Goal: Find specific page/section: Find specific page/section

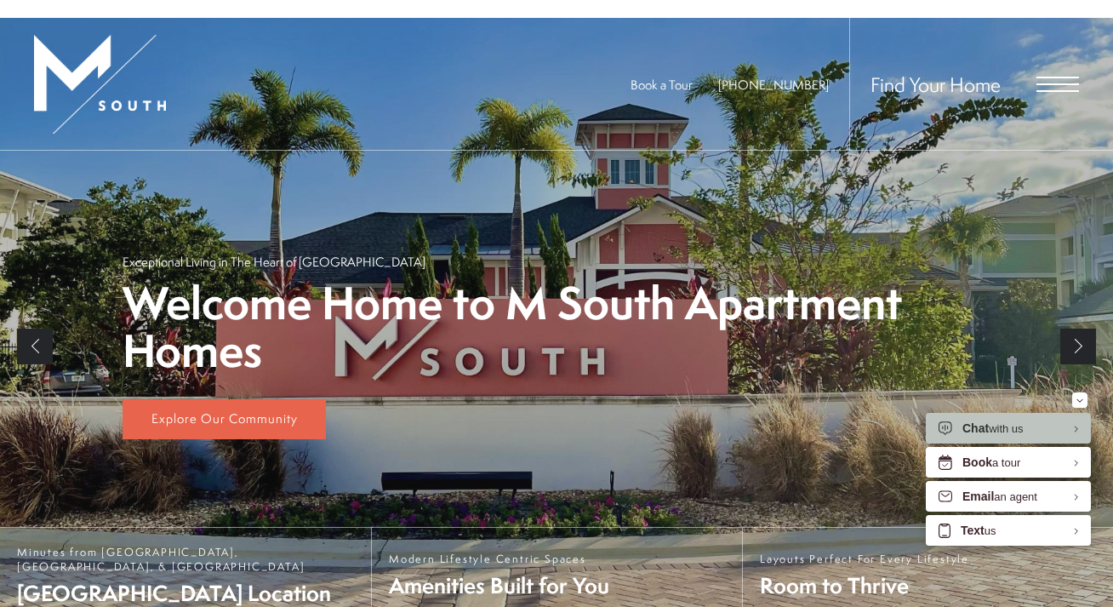
scroll to position [279, 0]
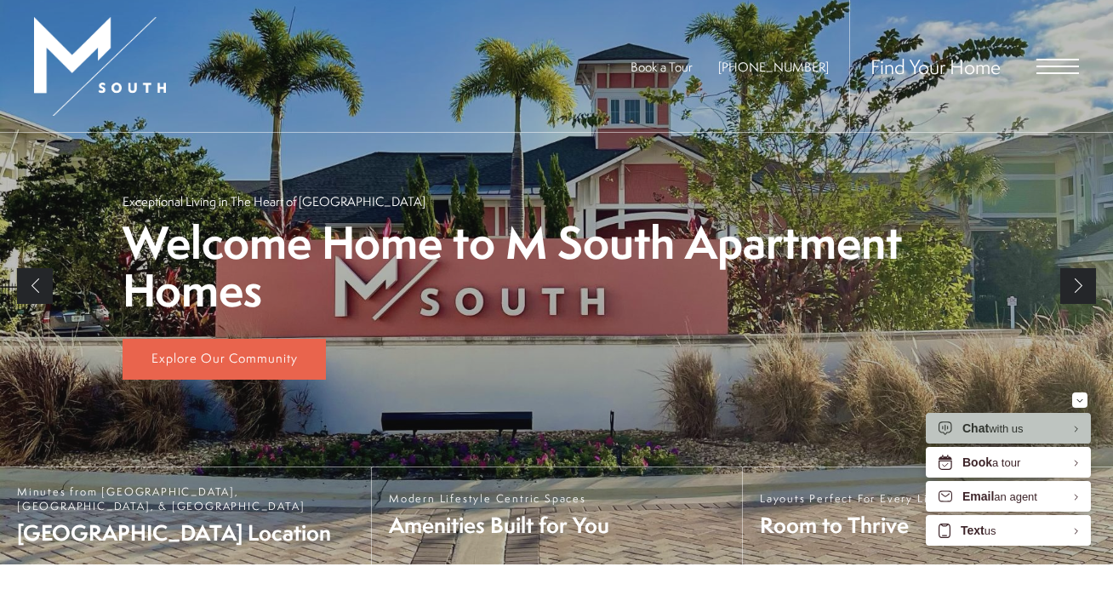
click at [1058, 66] on span "Open Menu" at bounding box center [1057, 67] width 43 height 2
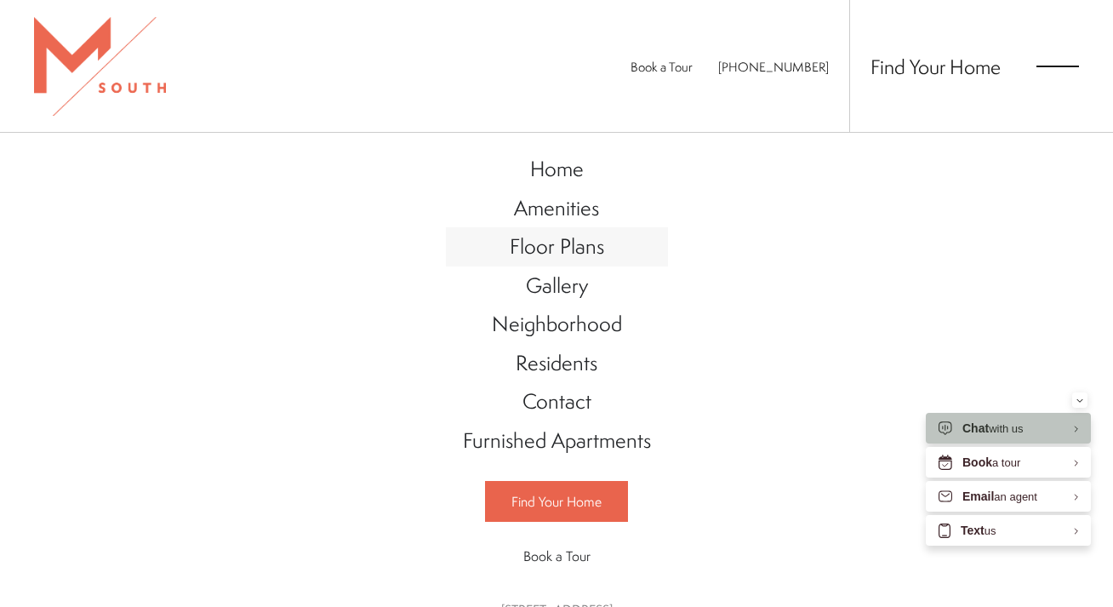
click at [579, 248] on span "Floor Plans" at bounding box center [557, 245] width 94 height 29
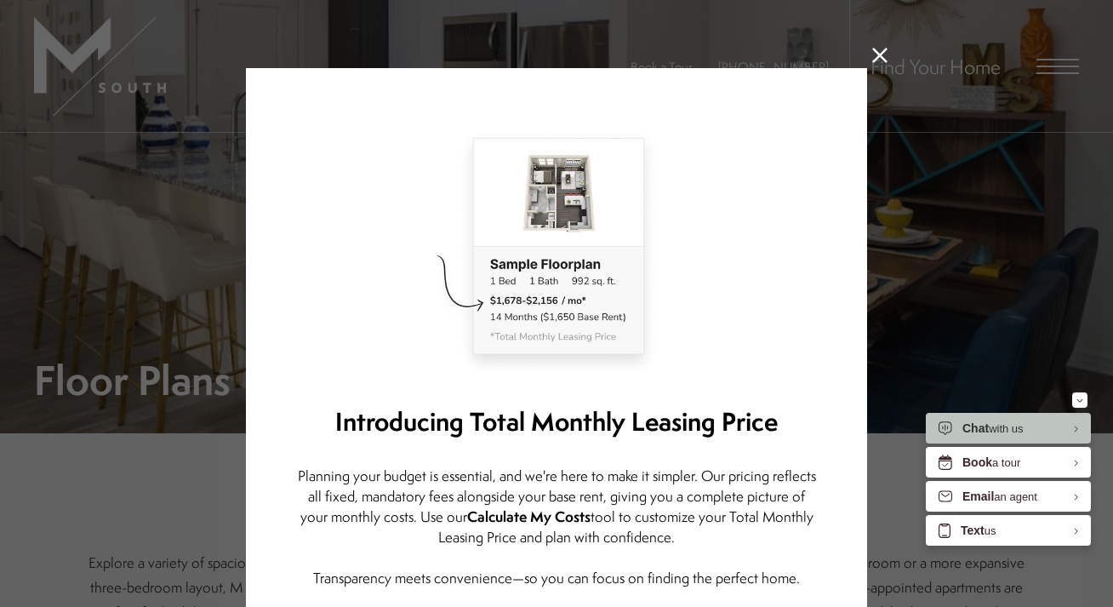
click at [872, 58] on icon at bounding box center [879, 55] width 15 height 15
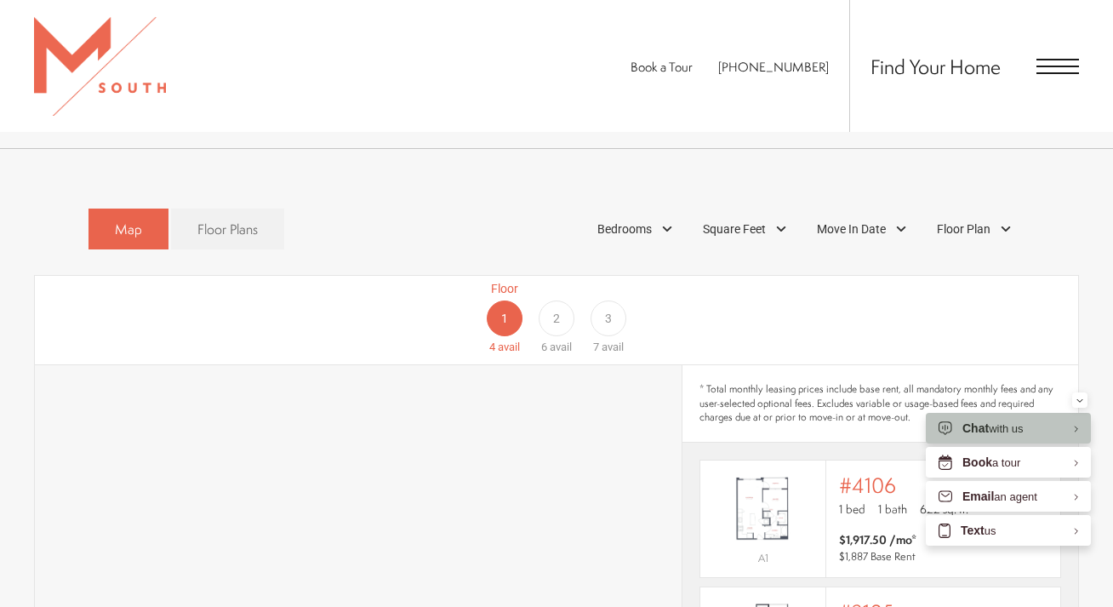
scroll to position [834, 0]
click at [261, 214] on link "Floor Plans" at bounding box center [227, 228] width 113 height 42
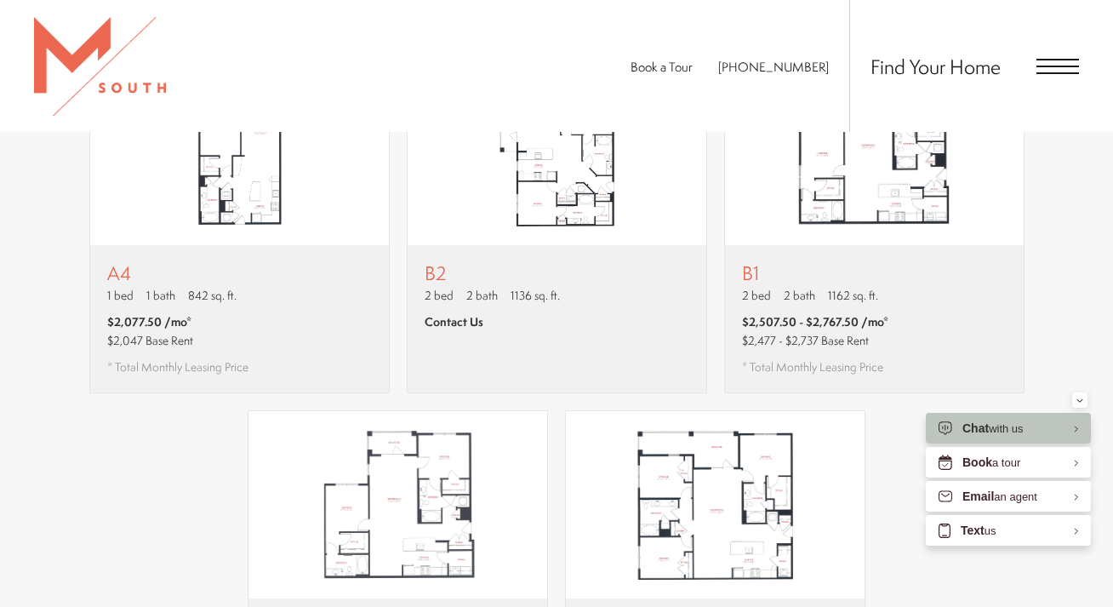
scroll to position [1448, 0]
